Goal: Task Accomplishment & Management: Complete application form

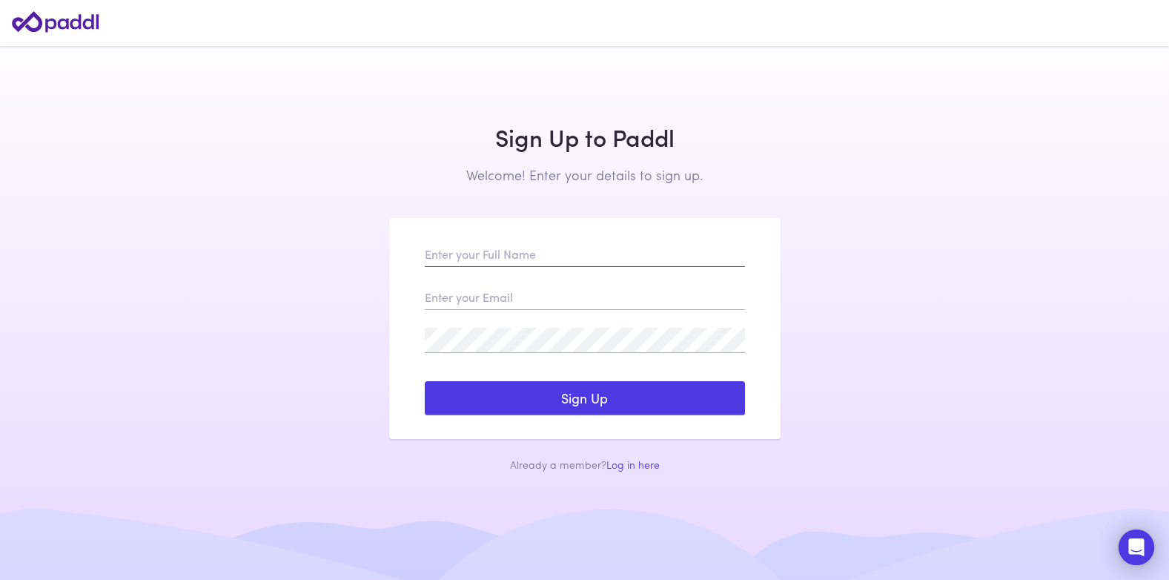
click at [455, 261] on input "text" at bounding box center [585, 254] width 320 height 25
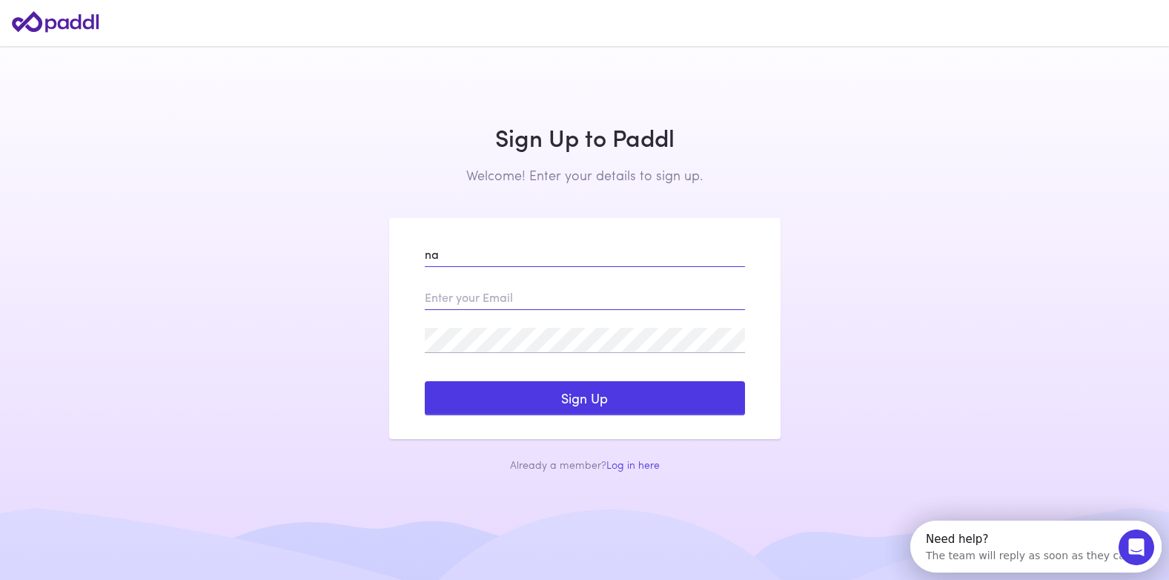
type input "n"
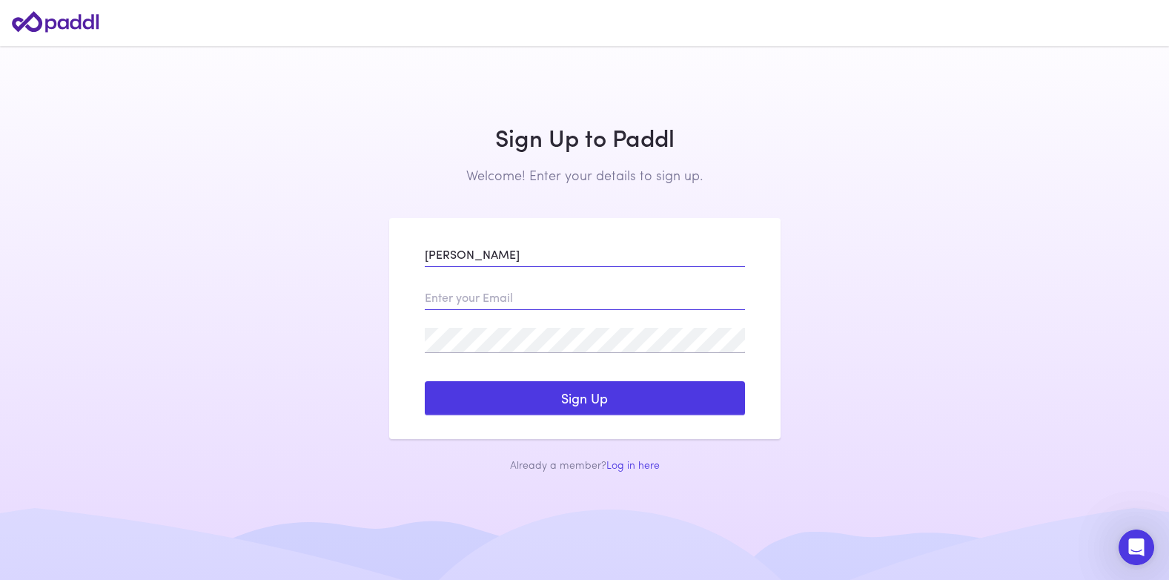
type input "[PERSON_NAME]"
click at [492, 308] on input "email" at bounding box center [585, 297] width 320 height 25
type input "[EMAIL_ADDRESS][DOMAIN_NAME]"
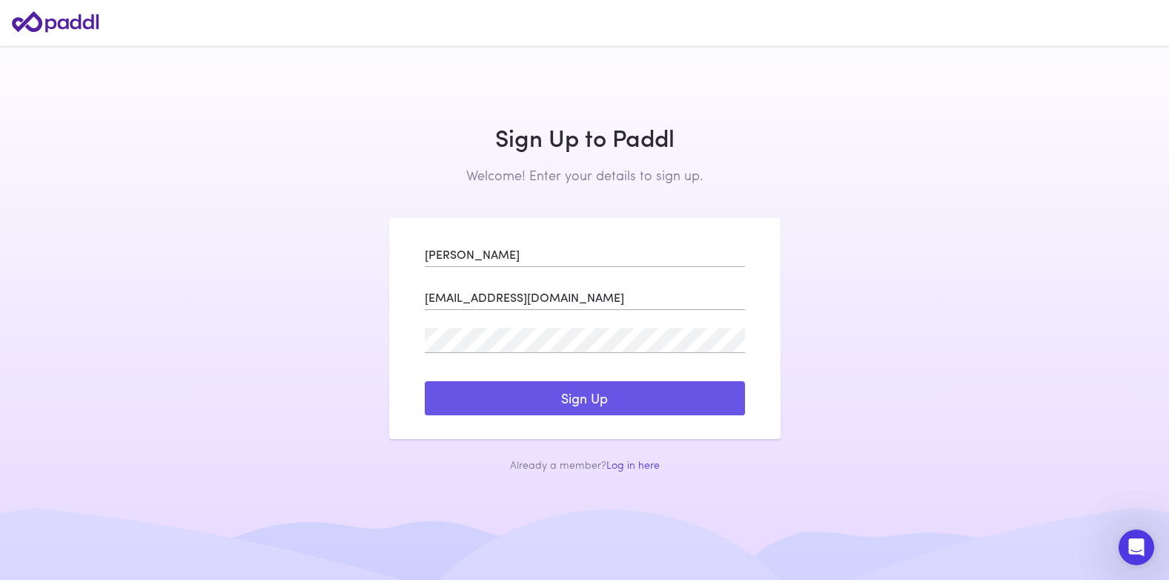
click at [576, 396] on button "Sign Up" at bounding box center [585, 398] width 320 height 34
